Goal: Navigation & Orientation: Find specific page/section

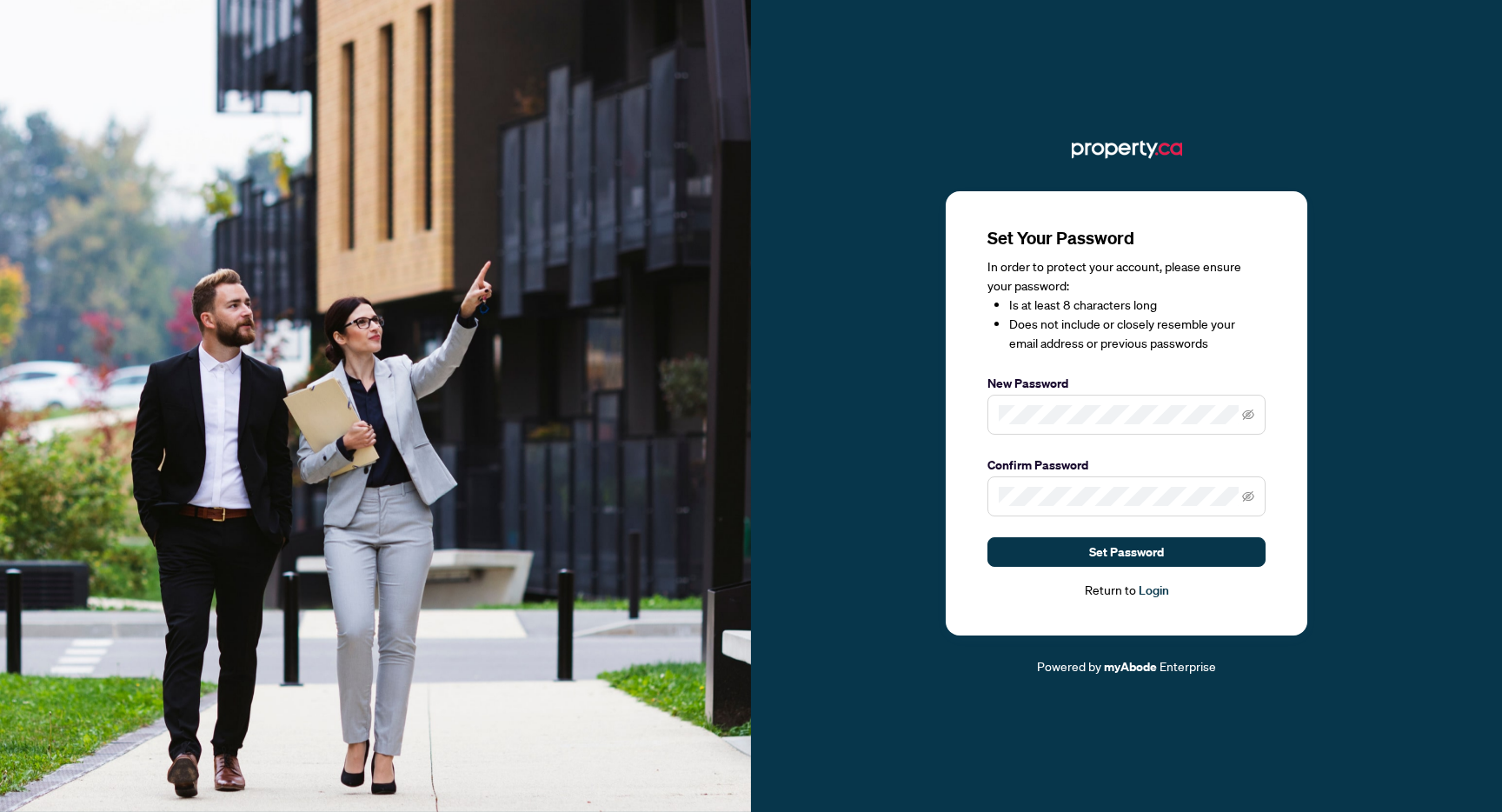
click at [0, 811] on nordpass-autofill-portal at bounding box center [0, 812] width 0 height 0
click at [0, 811] on nordpass-portal at bounding box center [0, 812] width 0 height 0
click at [1140, 561] on span "Set Password" at bounding box center [1126, 551] width 75 height 28
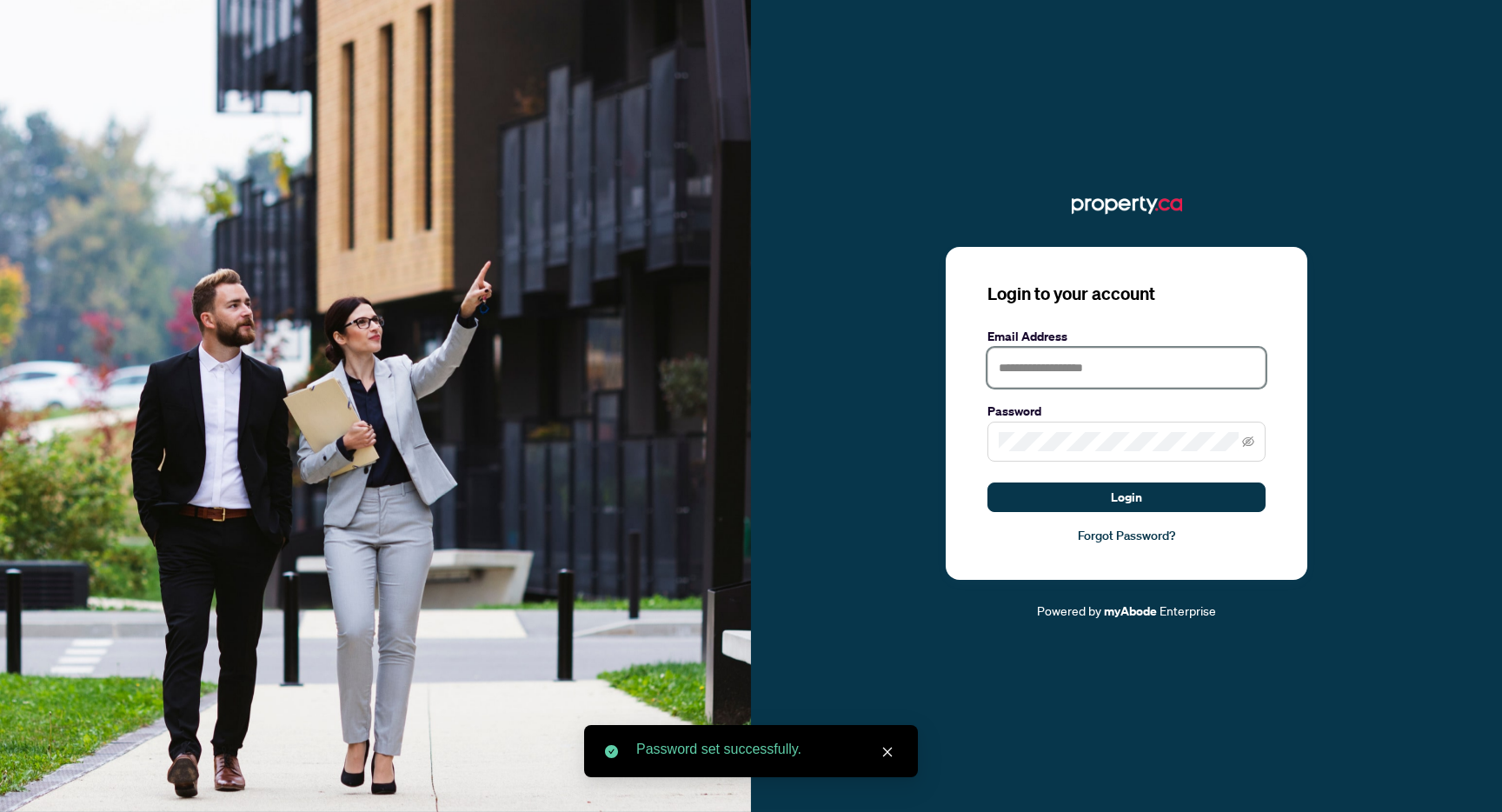
click at [1103, 373] on input "text" at bounding box center [1126, 368] width 278 height 40
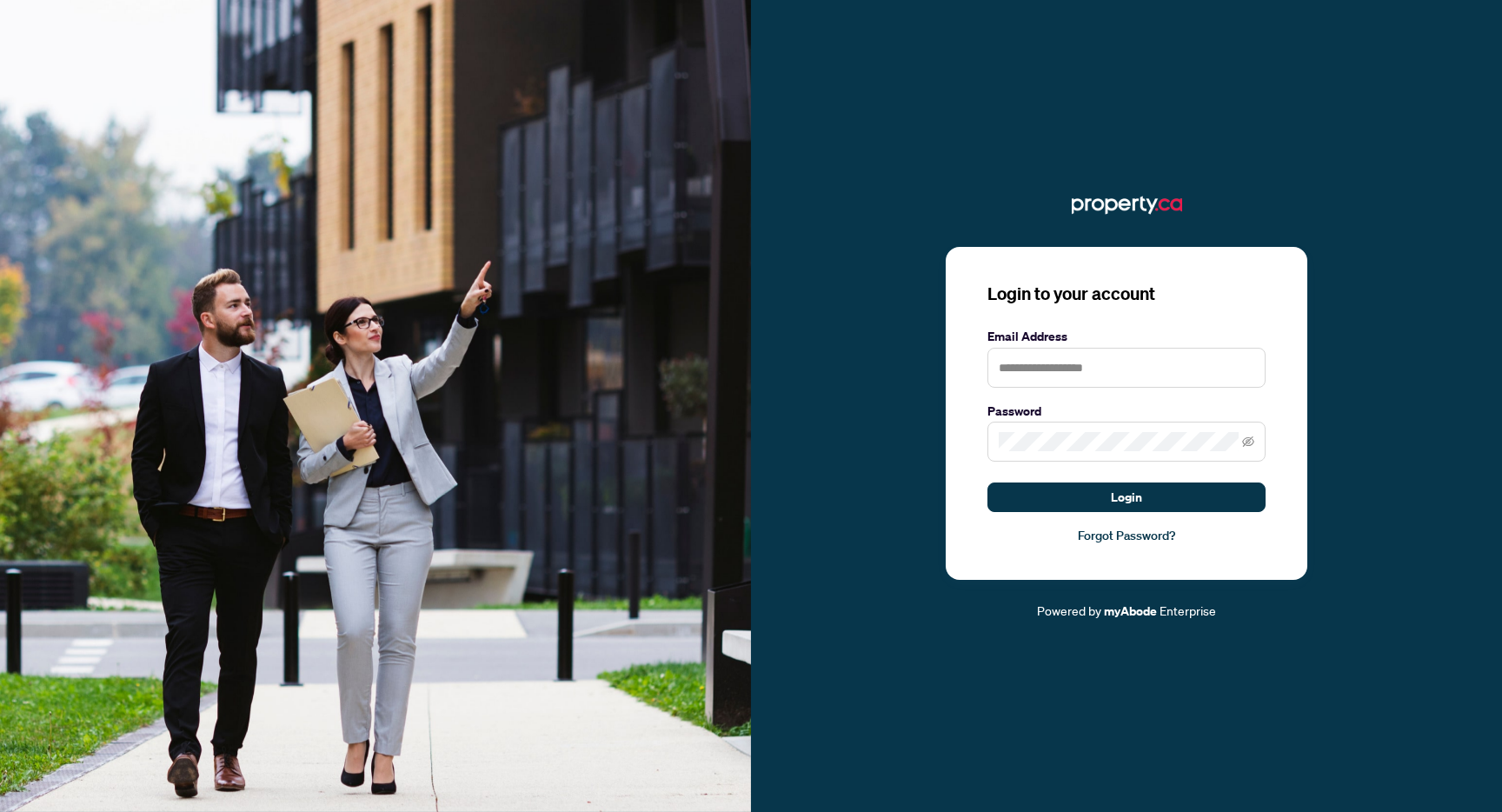
click at [0, 811] on nordpass-autofill-portal at bounding box center [0, 812] width 0 height 0
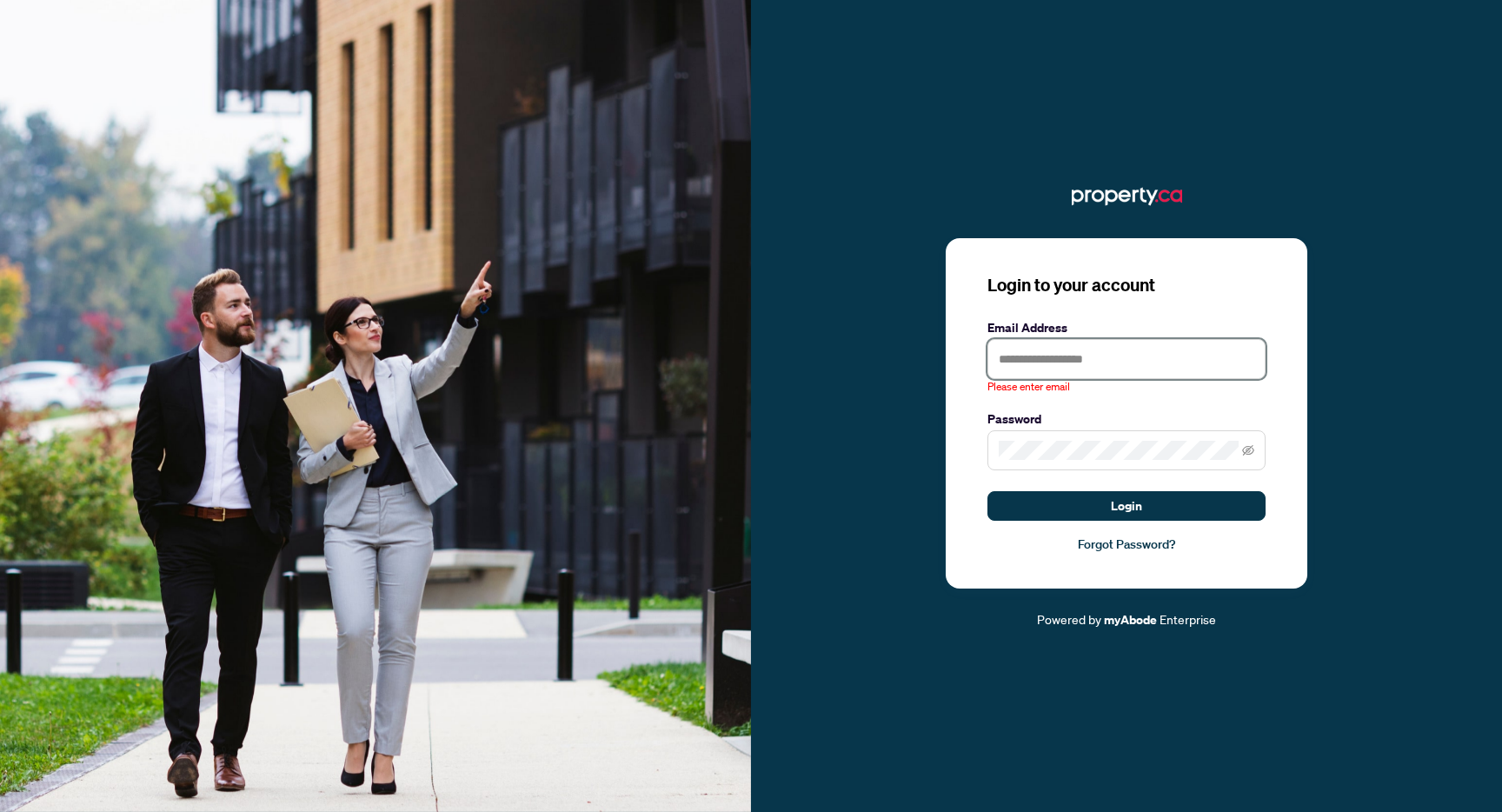
click at [1053, 356] on input "text" at bounding box center [1126, 358] width 278 height 40
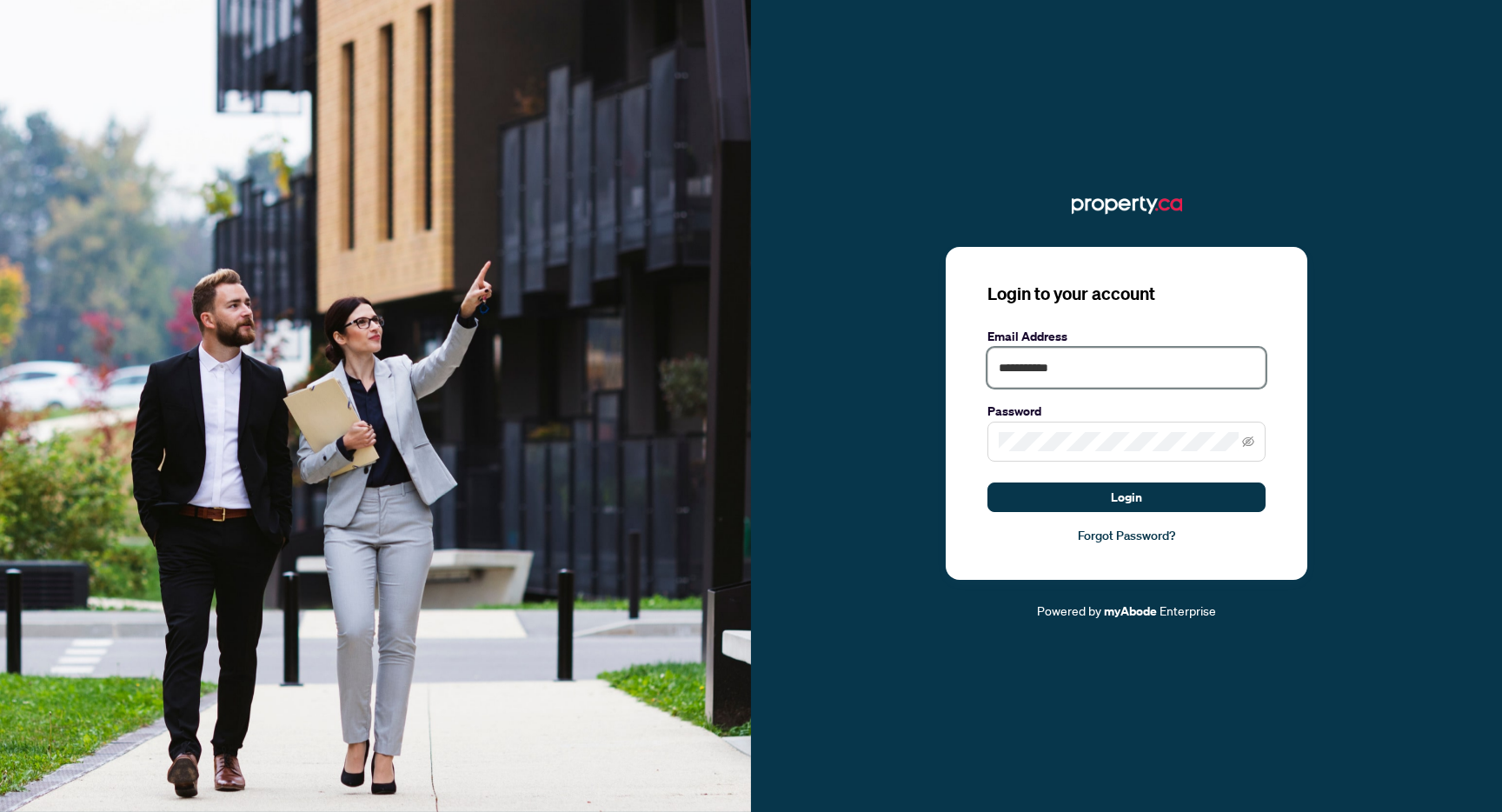
type input "**********"
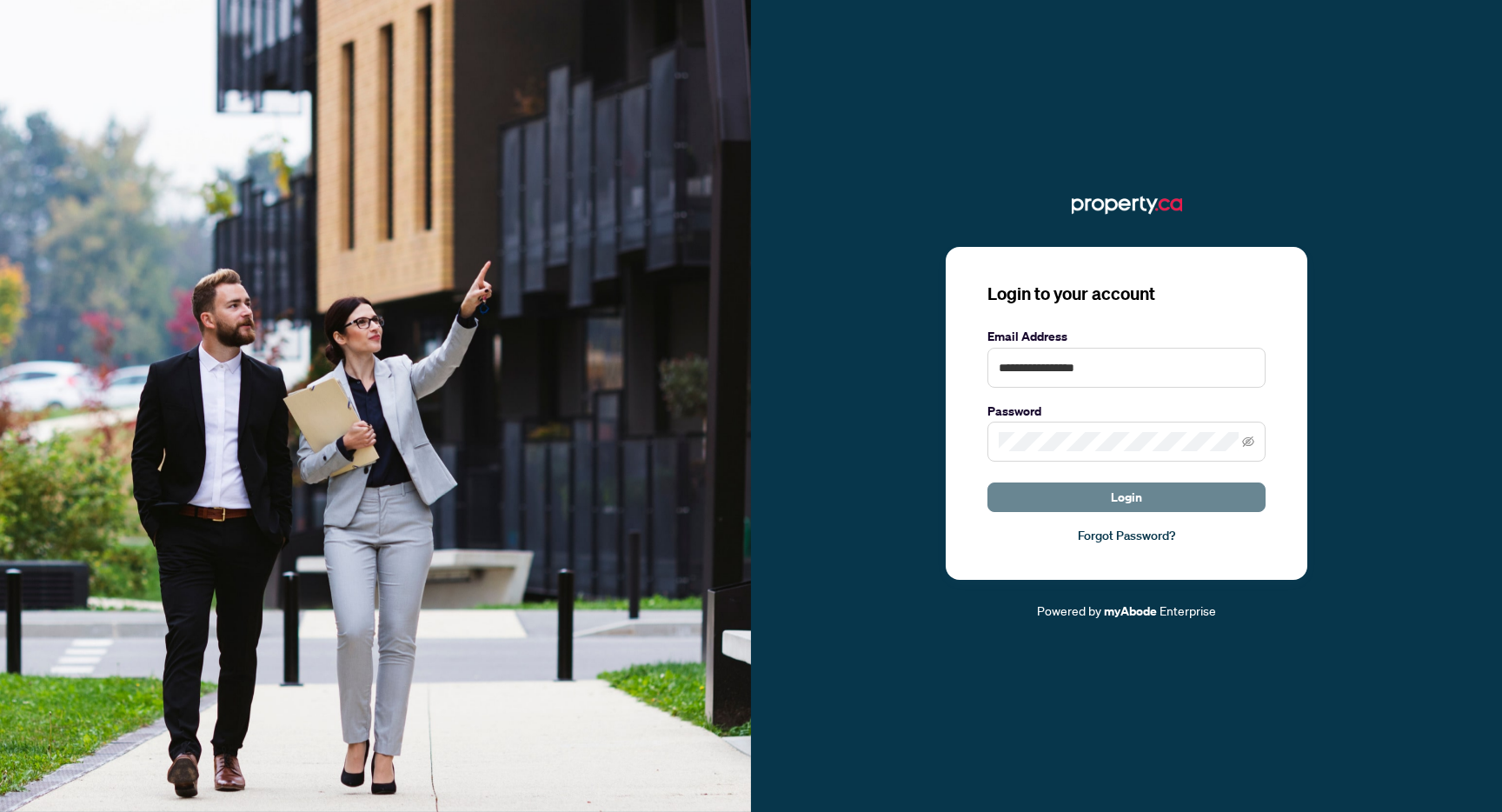
click at [1130, 500] on span "Login" at bounding box center [1126, 497] width 32 height 28
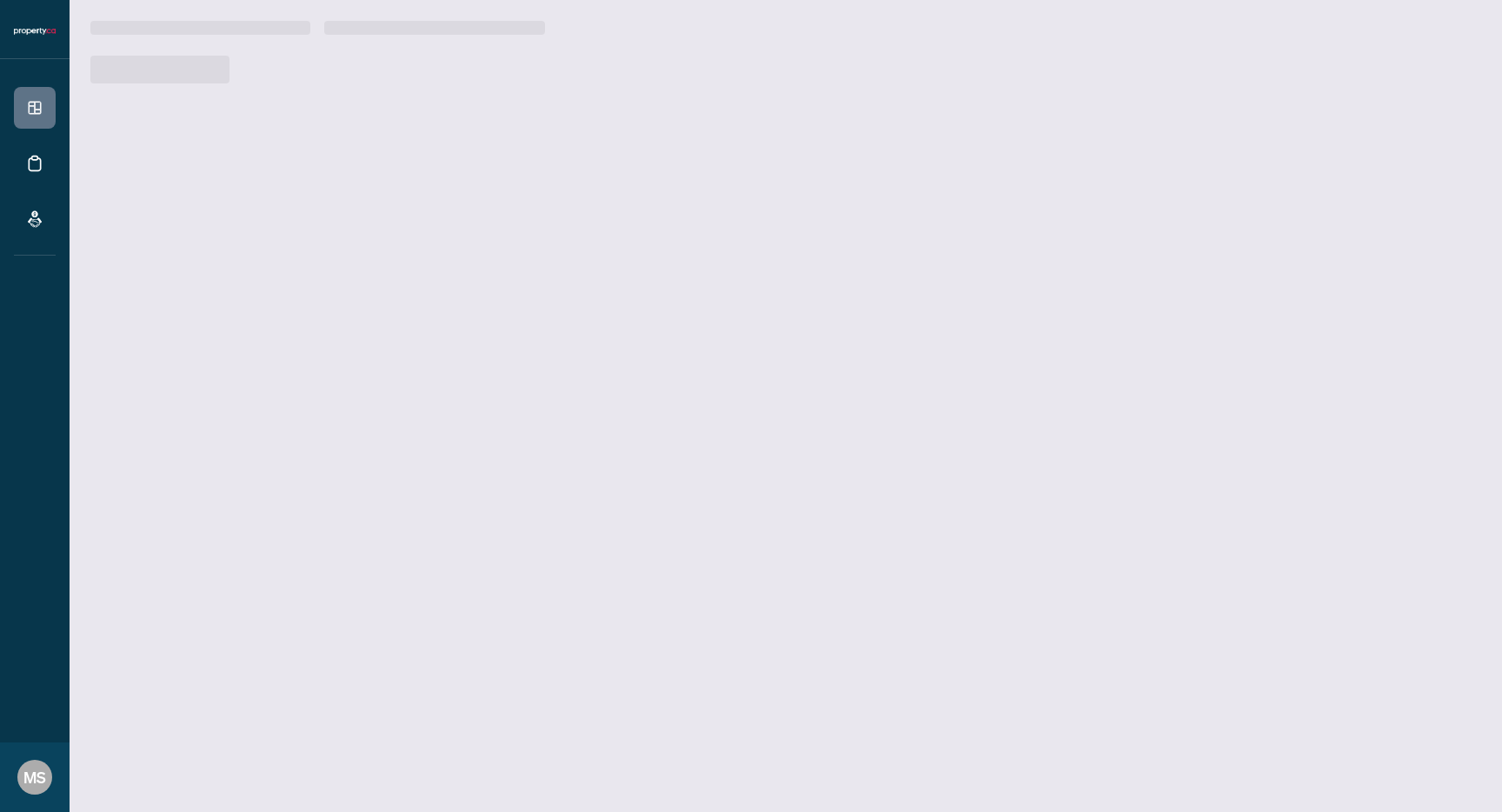
click at [0, 811] on nordpass-portal at bounding box center [0, 812] width 0 height 0
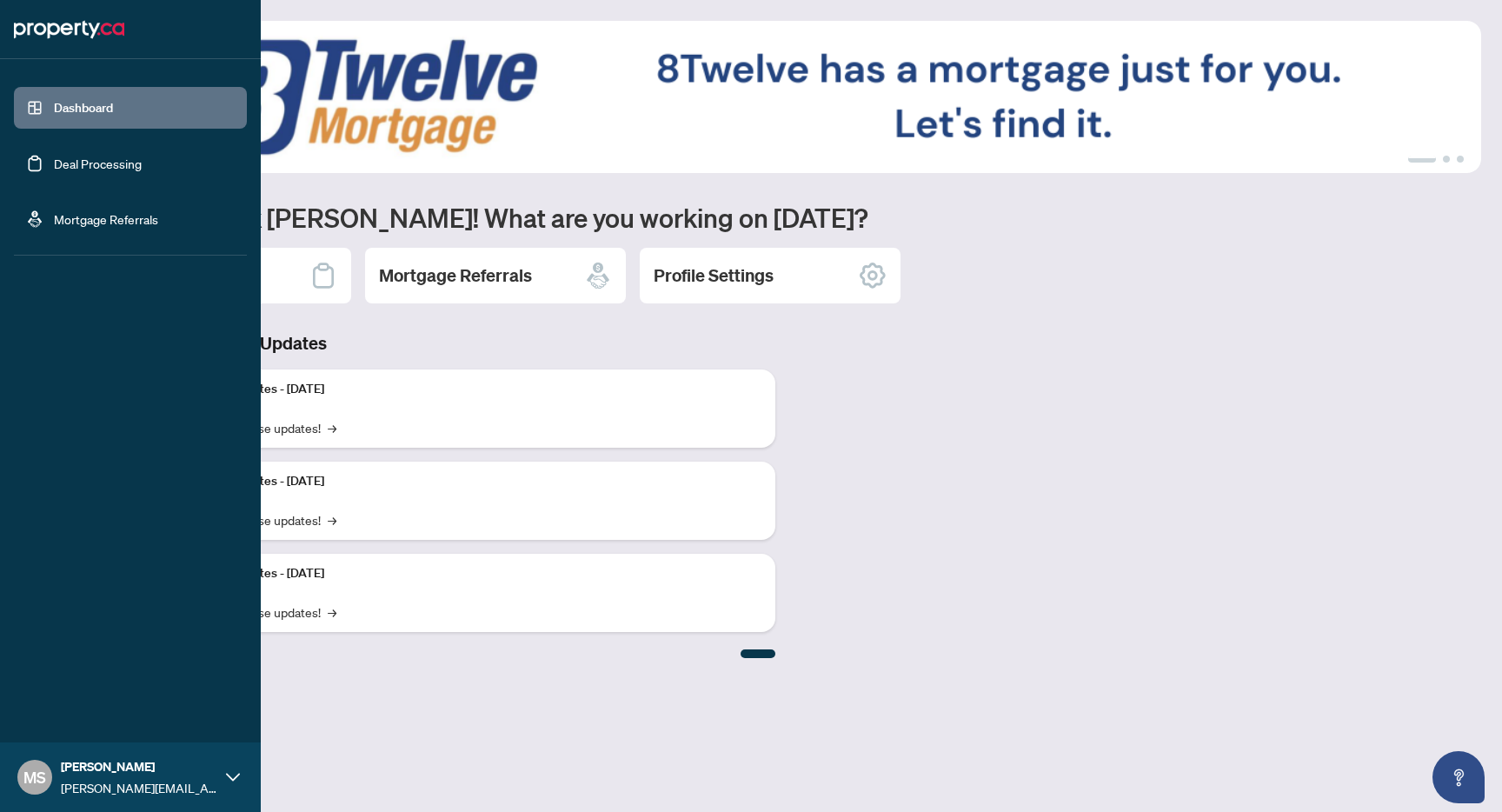
click at [87, 167] on link "Deal Processing" at bounding box center [98, 163] width 88 height 15
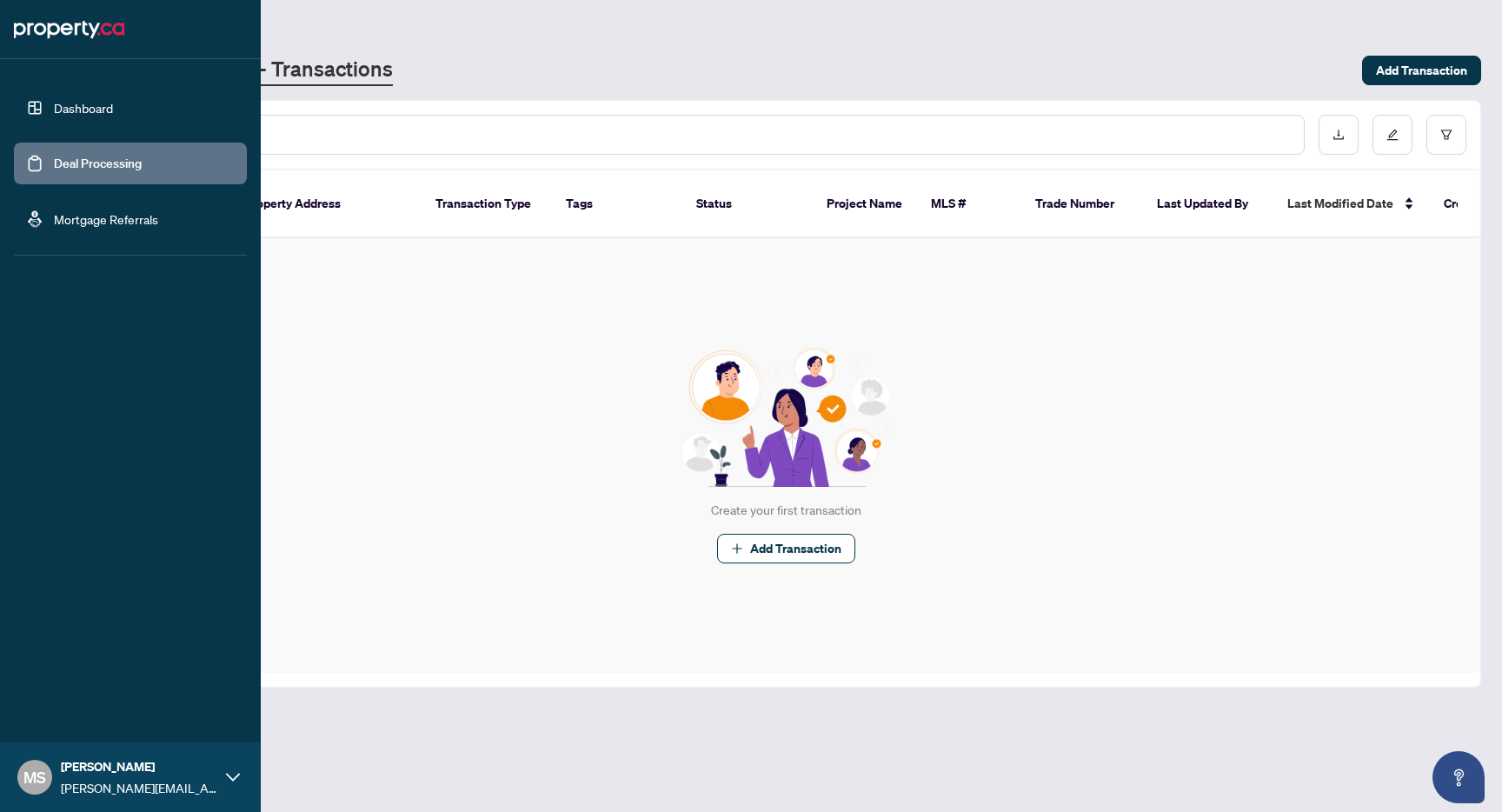
click at [75, 211] on link "Mortgage Referrals" at bounding box center [106, 218] width 104 height 15
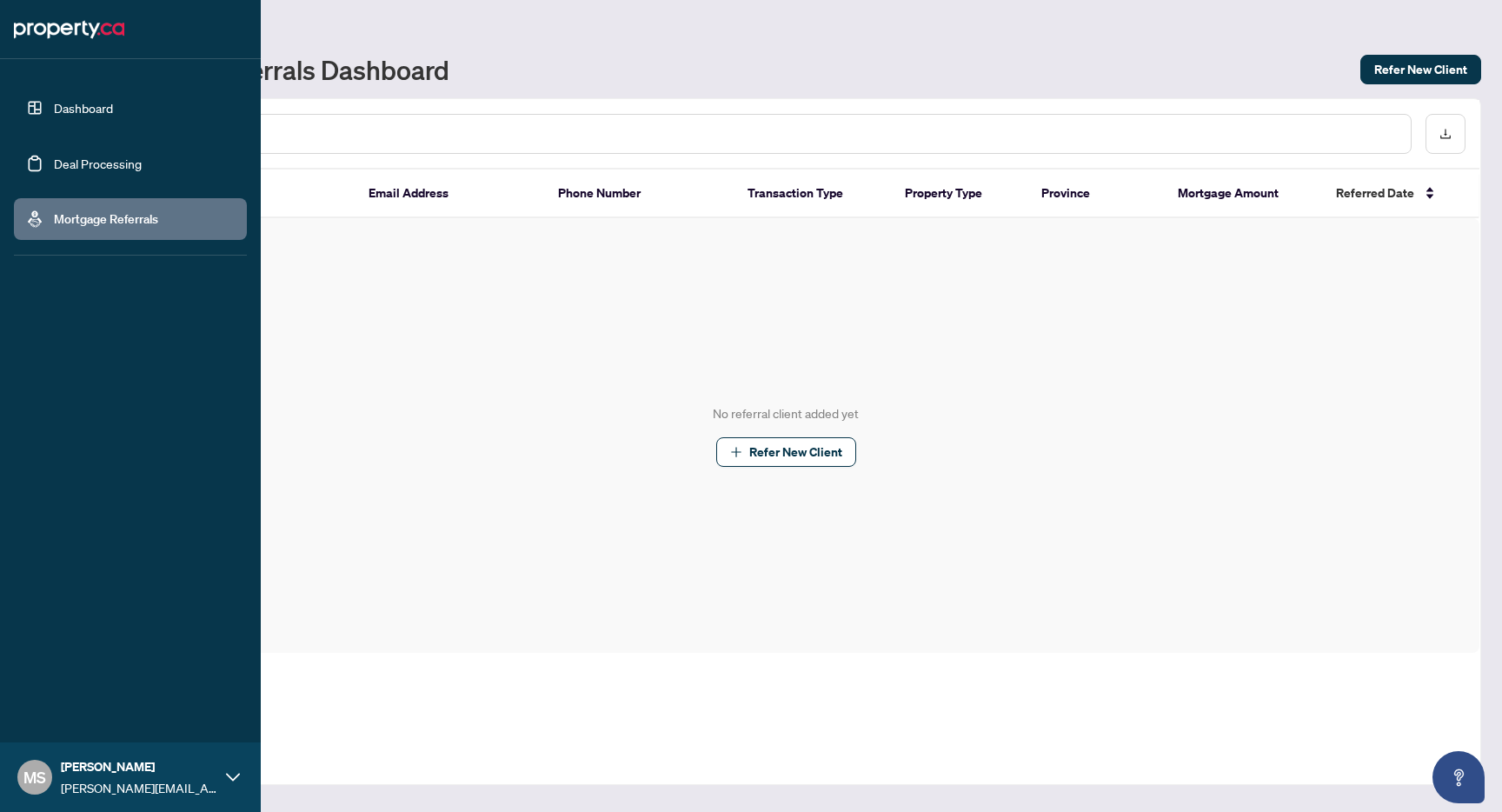
click at [104, 104] on link "Dashboard" at bounding box center [83, 107] width 59 height 15
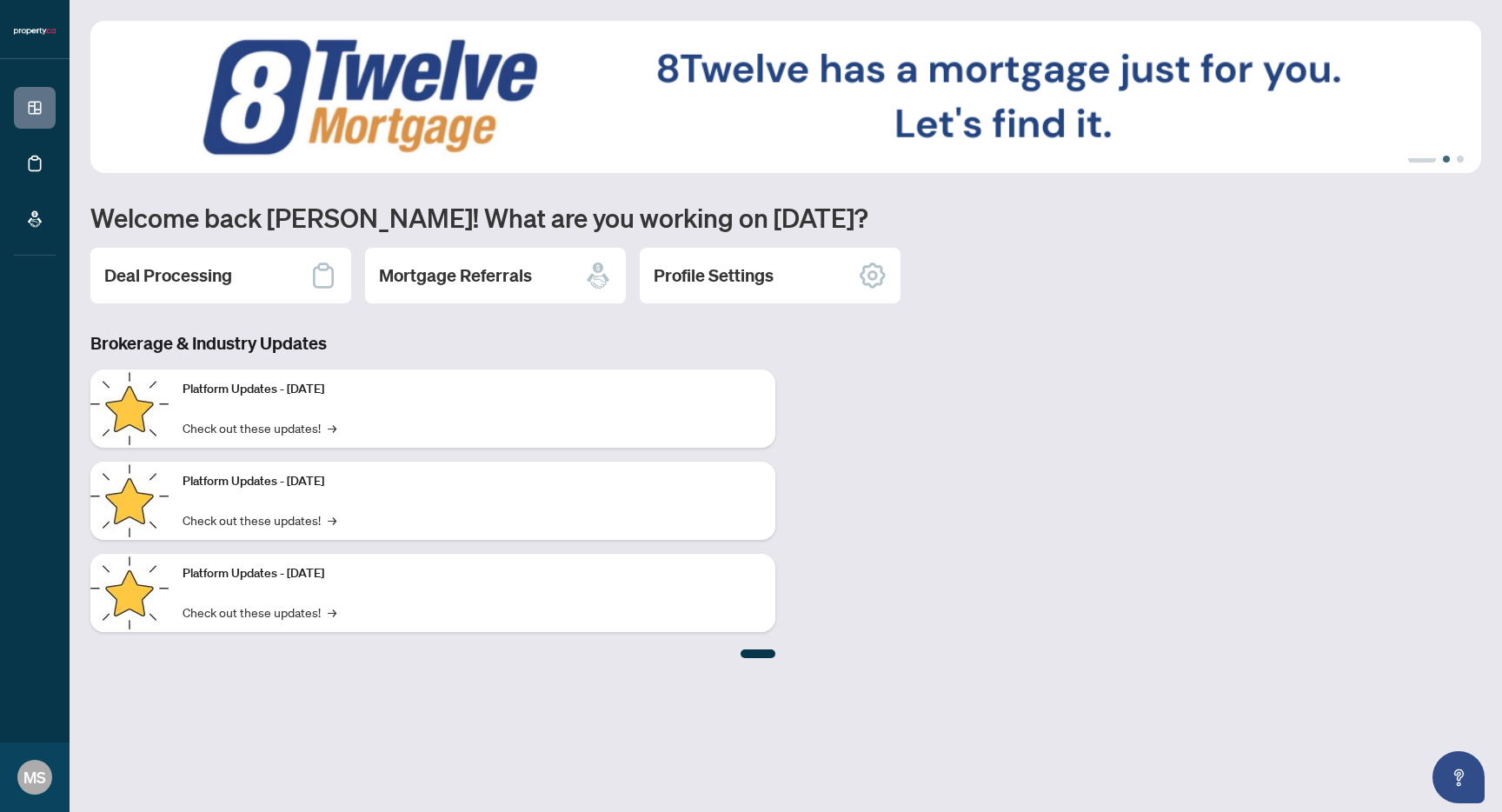
click at [1449, 159] on button "2" at bounding box center [1447, 159] width 7 height 7
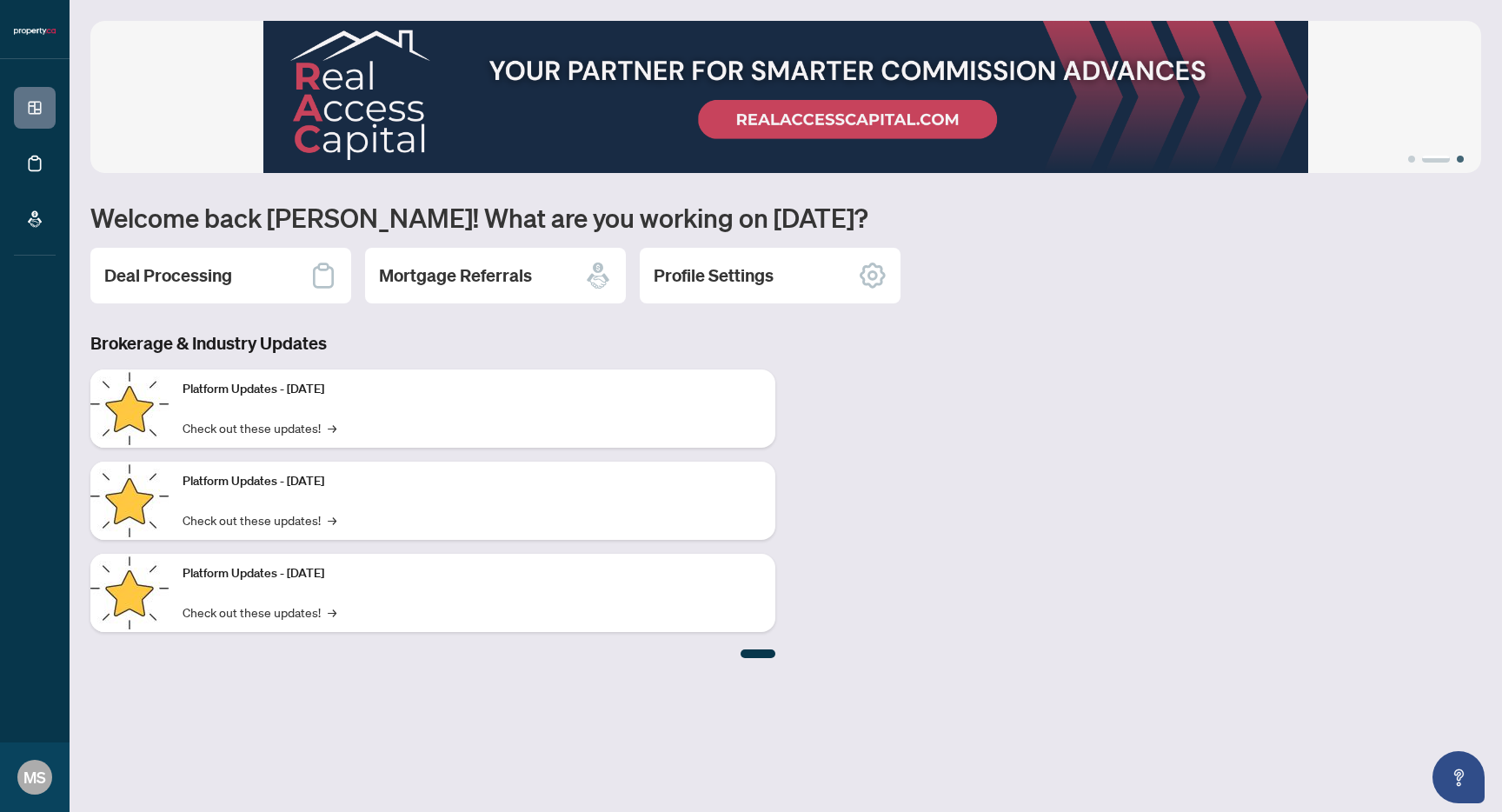
click at [1461, 158] on button "3" at bounding box center [1460, 159] width 7 height 7
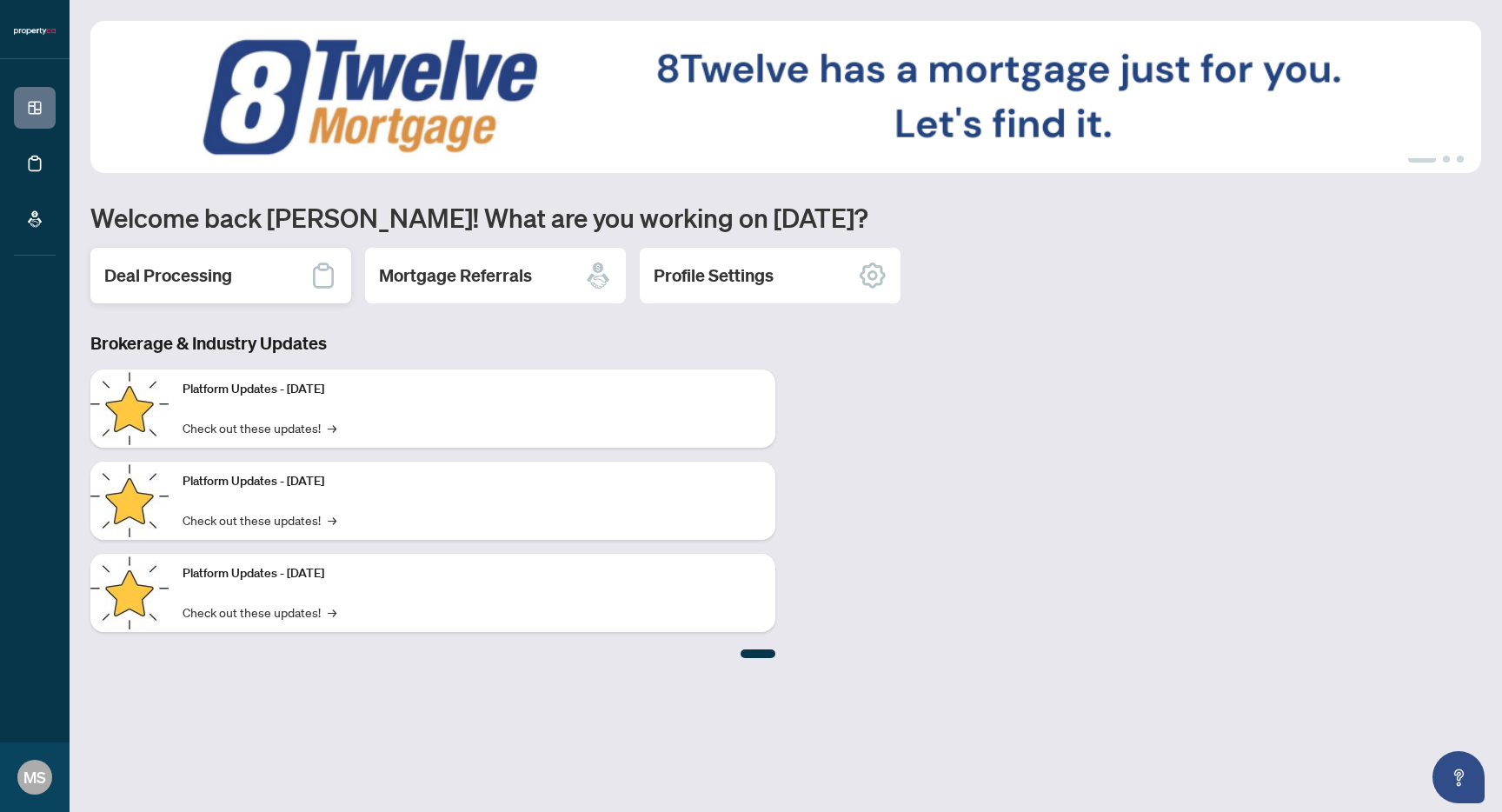
click at [280, 275] on div "Deal Processing" at bounding box center [221, 275] width 261 height 55
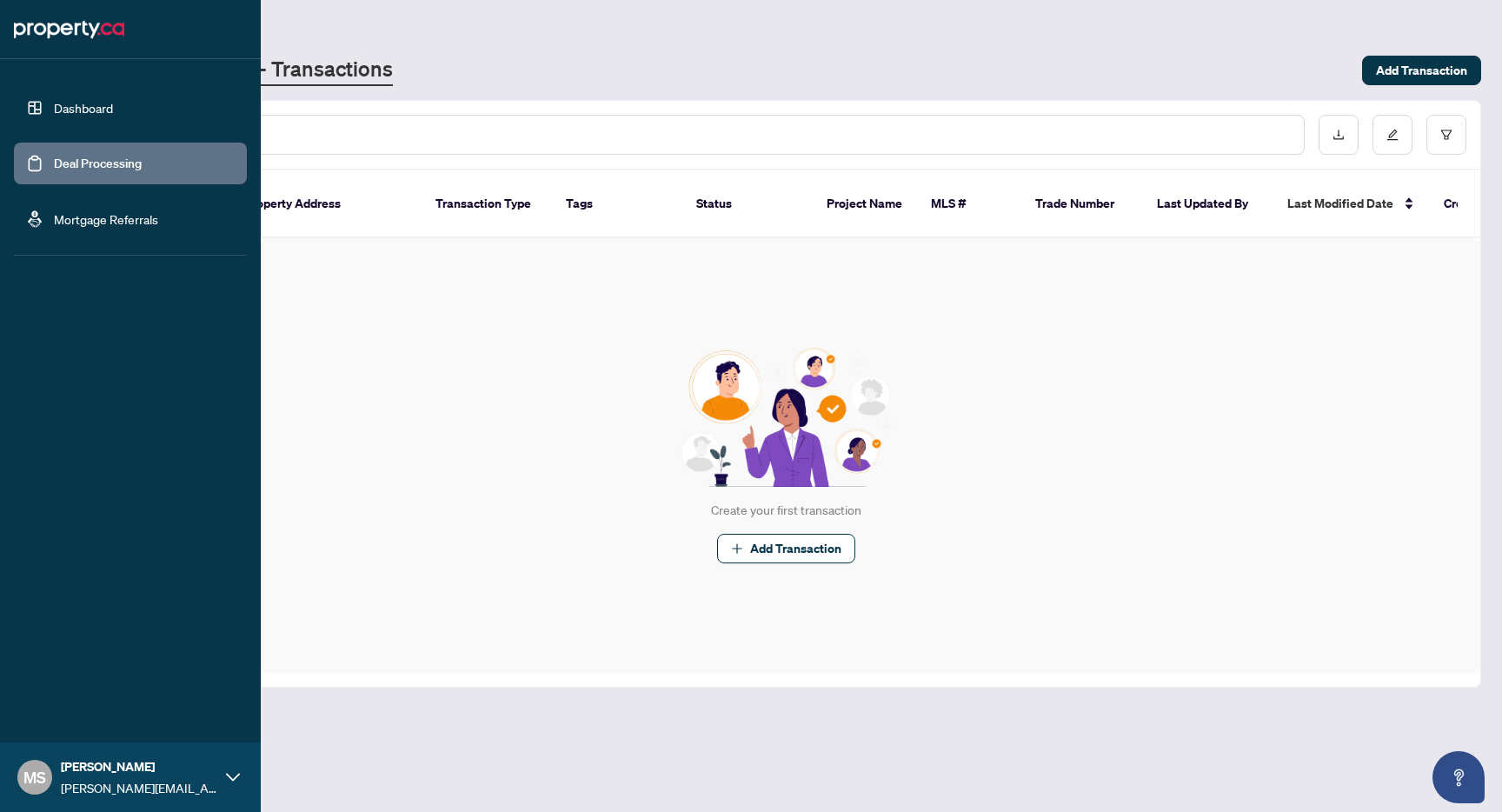
click at [54, 100] on link "Dashboard" at bounding box center [83, 107] width 59 height 15
